Goal: Obtain resource: Obtain resource

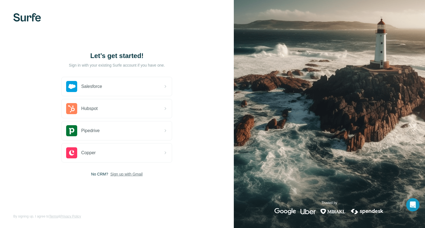
click at [124, 177] on span "Sign up with Gmail" at bounding box center [126, 175] width 32 height 6
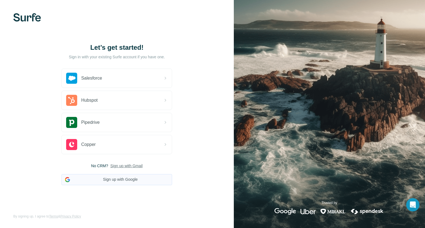
click at [106, 185] on button "Sign up with Google" at bounding box center [116, 179] width 111 height 11
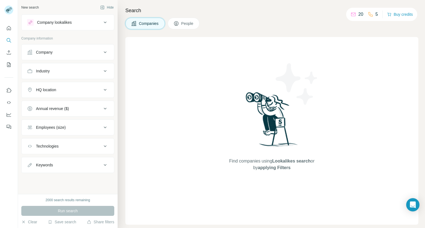
click at [107, 52] on icon at bounding box center [105, 52] width 7 height 7
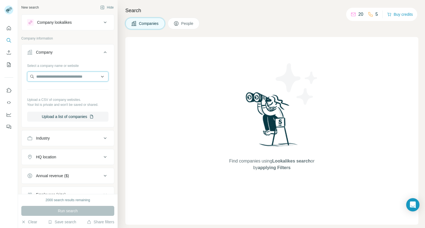
click at [79, 81] on input "text" at bounding box center [67, 77] width 81 height 10
type input "**********"
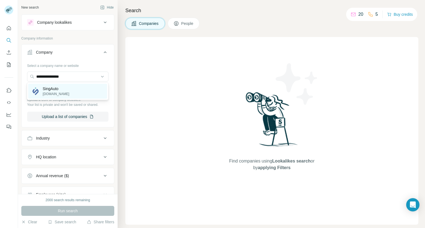
click at [69, 94] on div "SingAuto singautotech.com" at bounding box center [67, 91] width 79 height 15
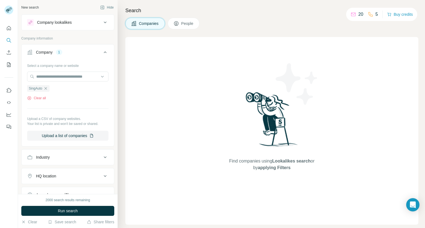
click at [358, 14] on p "20" at bounding box center [360, 14] width 5 height 7
click at [357, 108] on div "Find companies using Lookalikes search or by applying Filters" at bounding box center [271, 131] width 293 height 188
click at [404, 17] on button "Buy credits" at bounding box center [400, 15] width 26 height 8
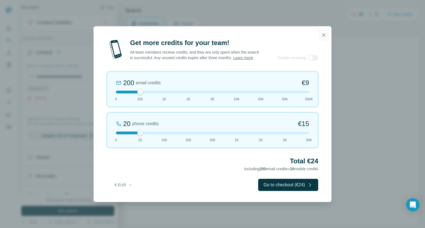
click at [326, 32] on icon "button" at bounding box center [324, 35] width 6 height 6
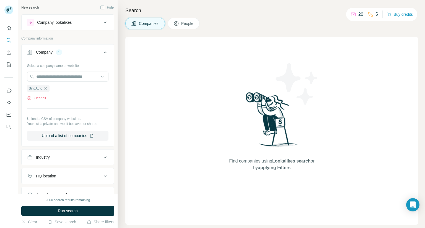
click at [185, 20] on button "People" at bounding box center [184, 24] width 32 height 12
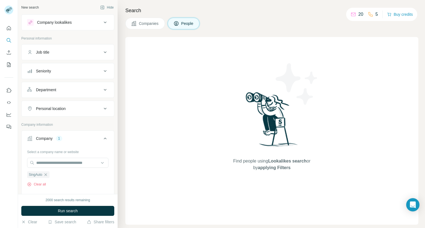
click at [146, 24] on span "Companies" at bounding box center [149, 24] width 20 height 6
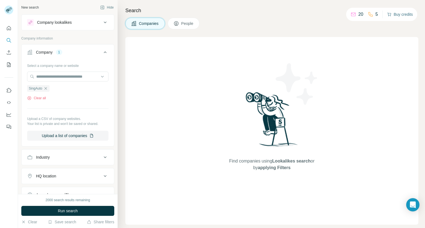
click at [400, 14] on button "Buy credits" at bounding box center [400, 15] width 26 height 8
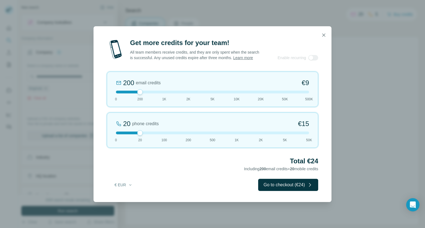
click at [124, 94] on div "200 email credits €9 0 200 1K 2K 5K 10K 20K 50K 500K" at bounding box center [212, 89] width 211 height 35
click at [133, 90] on div "0 email credits €0 0 200 1K 2K 5K 10K 20K 50K 500K" at bounding box center [212, 89] width 211 height 35
click at [119, 134] on div at bounding box center [212, 133] width 193 height 3
click at [129, 185] on icon "button" at bounding box center [130, 185] width 2 height 1
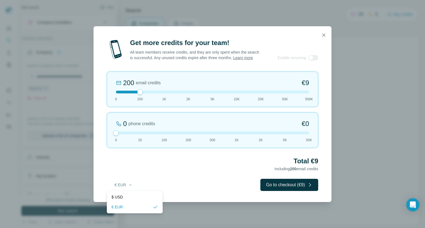
click at [205, 179] on div "€ EUR Go to checkout (€9)" at bounding box center [212, 185] width 211 height 12
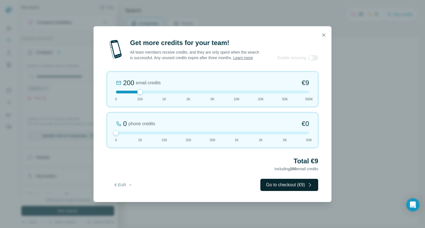
click at [297, 182] on button "Go to checkout (€9)" at bounding box center [289, 185] width 58 height 12
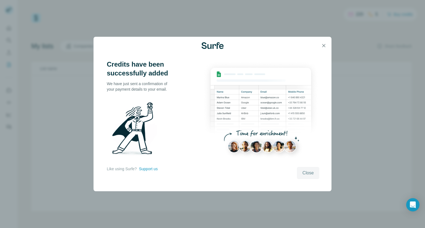
click at [312, 177] on button "Close" at bounding box center [308, 173] width 22 height 12
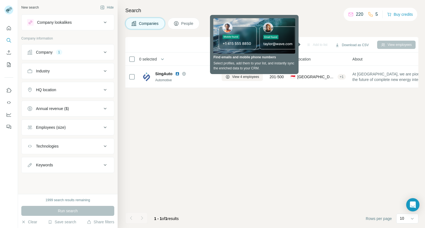
click at [226, 113] on div "Add to list Download as CSV View employees 0 selected Companies Employees Size …" at bounding box center [271, 132] width 293 height 191
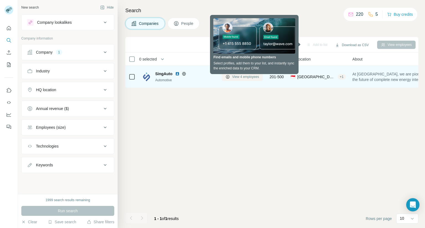
click at [244, 79] on button "View 4 employees" at bounding box center [242, 77] width 41 height 8
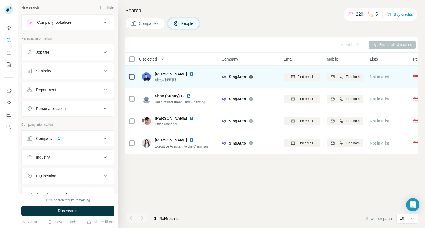
click at [186, 73] on div "[PERSON_NAME] 创始人和董事长" at bounding box center [179, 76] width 74 height 15
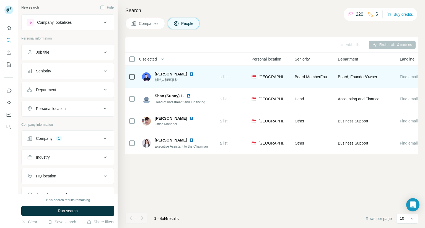
scroll to position [0, 183]
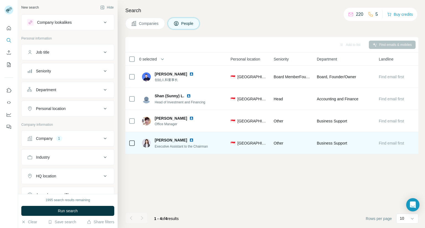
click at [391, 145] on span "Find email first" at bounding box center [391, 144] width 25 height 6
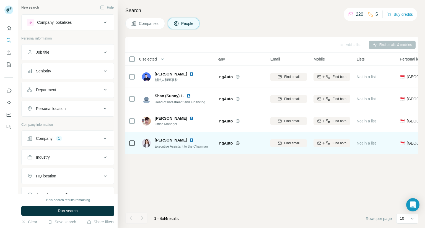
scroll to position [0, 0]
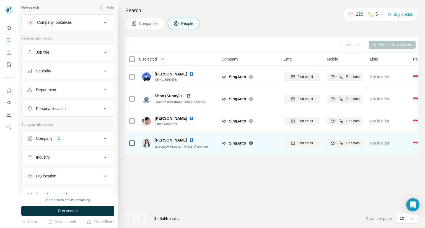
click at [301, 142] on span "Find email" at bounding box center [304, 143] width 15 height 5
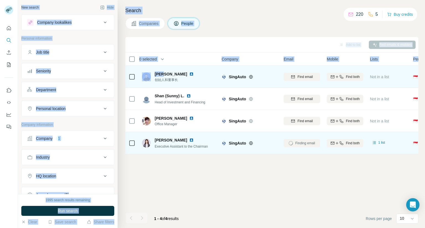
click at [189, 77] on div "[PERSON_NAME] 创始人和董事长" at bounding box center [179, 76] width 74 height 15
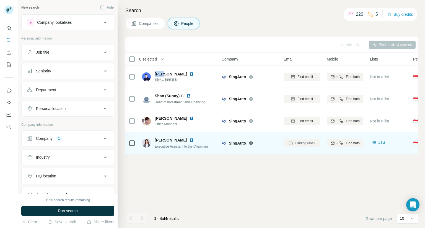
click at [188, 177] on div "Add to list Find emails & mobiles 0 selected People Company Email Mobile Lists …" at bounding box center [271, 132] width 293 height 191
click at [377, 143] on icon at bounding box center [375, 143] width 6 height 6
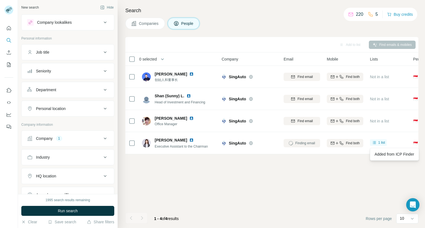
click at [282, 187] on div "Add to list Find emails & mobiles 0 selected People Company Email Mobile Lists …" at bounding box center [271, 132] width 293 height 191
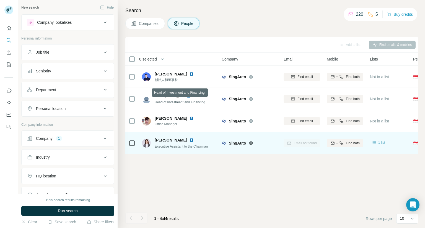
click at [381, 142] on span "1 list" at bounding box center [381, 142] width 7 height 5
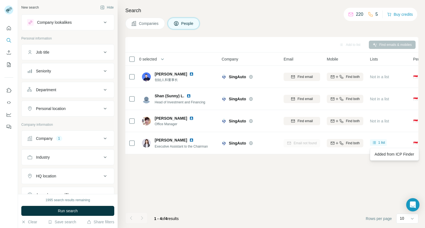
click at [282, 193] on div "Add to list Find emails & mobiles 0 selected People Company Email Mobile Lists …" at bounding box center [271, 132] width 293 height 191
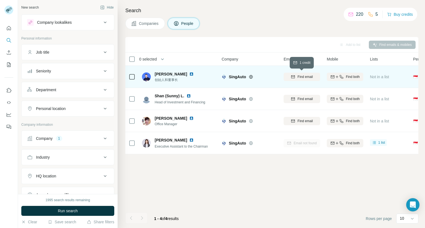
click at [298, 75] on span "Find email" at bounding box center [304, 76] width 15 height 5
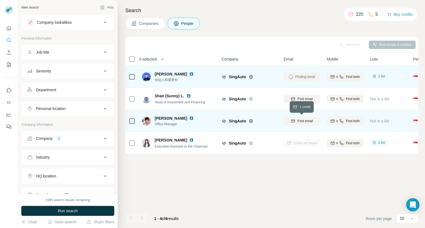
click at [297, 120] on div "Find email" at bounding box center [302, 121] width 37 height 5
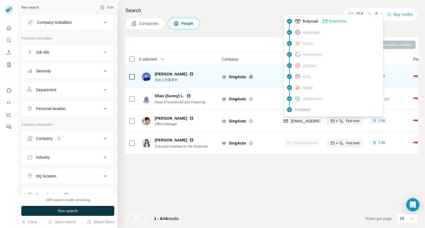
click at [285, 178] on div "Add to list Find emails & mobiles 0 selected People Company Email Mobile Lists …" at bounding box center [271, 132] width 293 height 191
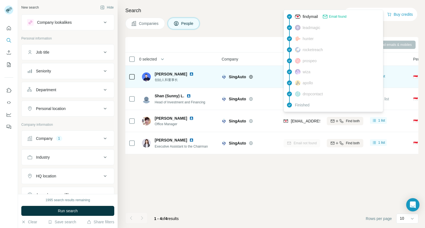
click at [255, 191] on div "Add to list Find emails & mobiles 0 selected People Company Email Mobile Lists …" at bounding box center [271, 132] width 293 height 191
click at [285, 184] on div "Add to list Find emails & mobiles 0 selected People Company Email Mobile Lists …" at bounding box center [271, 132] width 293 height 191
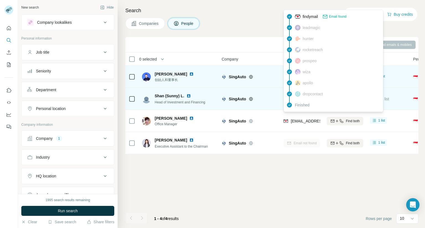
click at [268, 100] on div "SingAuto" at bounding box center [253, 99] width 48 height 6
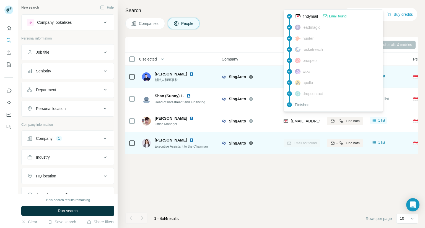
click at [278, 138] on td "SingAuto" at bounding box center [249, 143] width 62 height 22
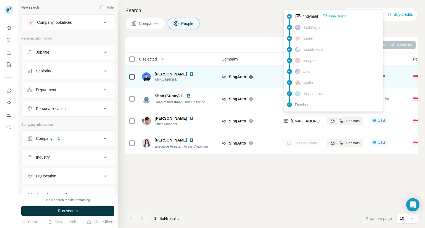
click at [334, 15] on span "Email found" at bounding box center [337, 16] width 17 height 5
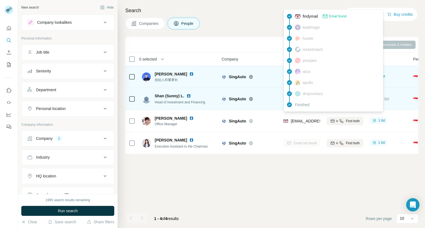
click at [262, 95] on div "SingAuto" at bounding box center [249, 98] width 55 height 15
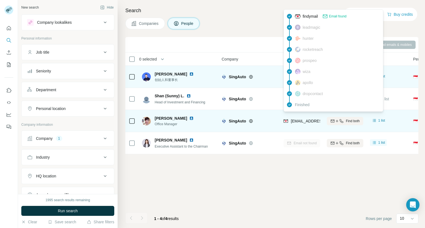
click at [300, 122] on span "[EMAIL_ADDRESS][DOMAIN_NAME]" at bounding box center [324, 121] width 66 height 4
click at [380, 123] on span "1 list" at bounding box center [381, 120] width 7 height 5
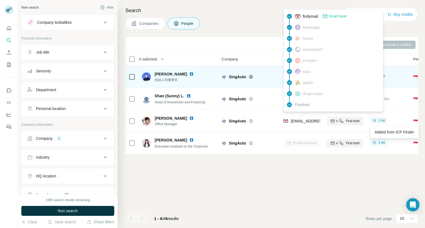
click at [370, 183] on div "Add to list Find emails & mobiles 0 selected People Company Email Mobile Lists …" at bounding box center [271, 132] width 293 height 191
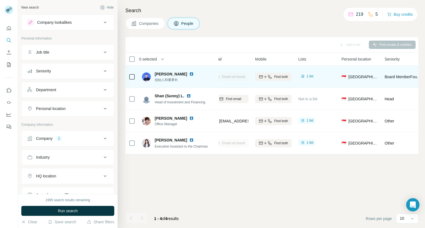
scroll to position [0, 72]
